Goal: Information Seeking & Learning: Learn about a topic

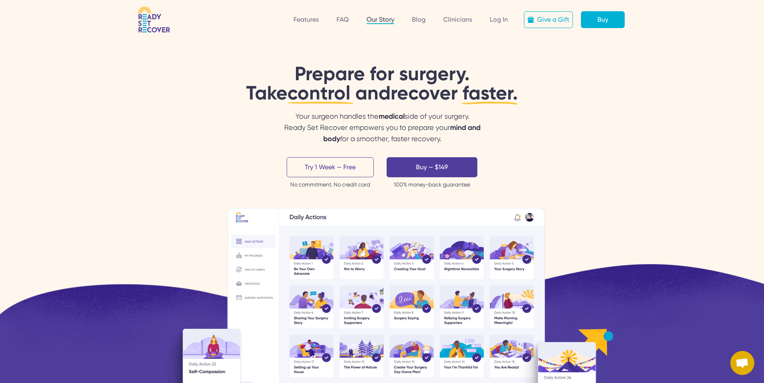
click at [385, 16] on link "Our Story" at bounding box center [381, 20] width 28 height 8
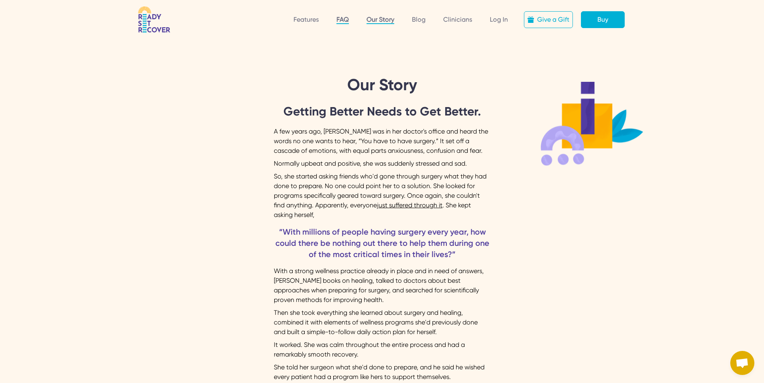
click at [346, 18] on link "FAQ" at bounding box center [343, 20] width 12 height 8
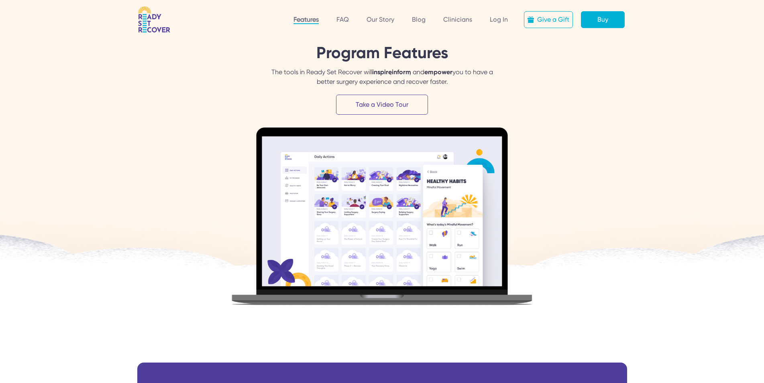
click at [369, 102] on link "Take a Video Tour" at bounding box center [382, 105] width 92 height 20
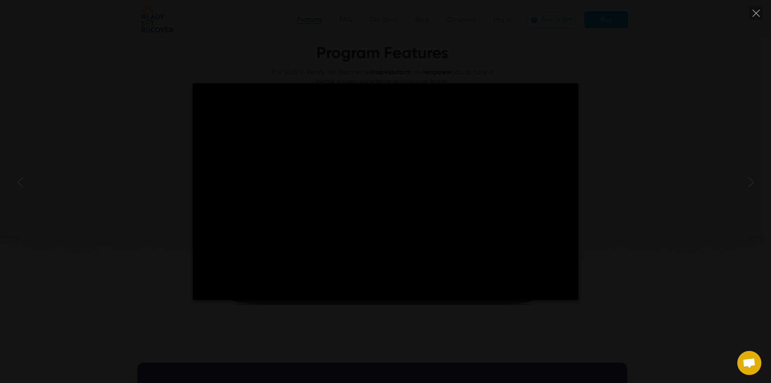
type input "*****"
